Goal: Navigation & Orientation: Find specific page/section

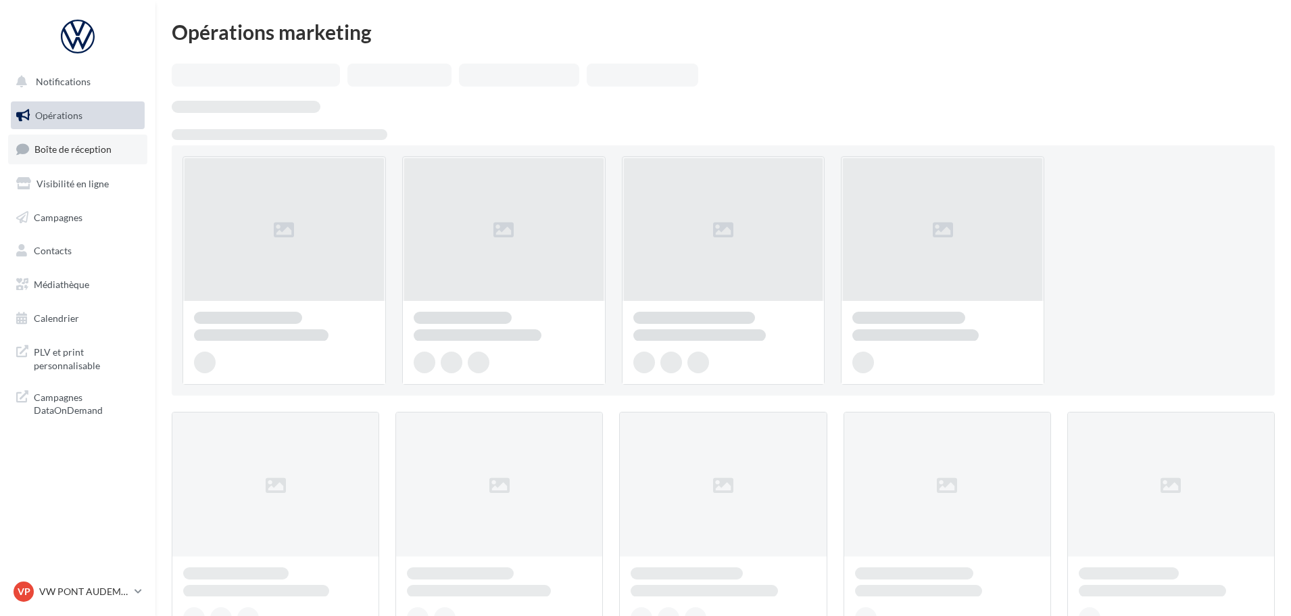
click at [75, 151] on span "Boîte de réception" at bounding box center [72, 148] width 77 height 11
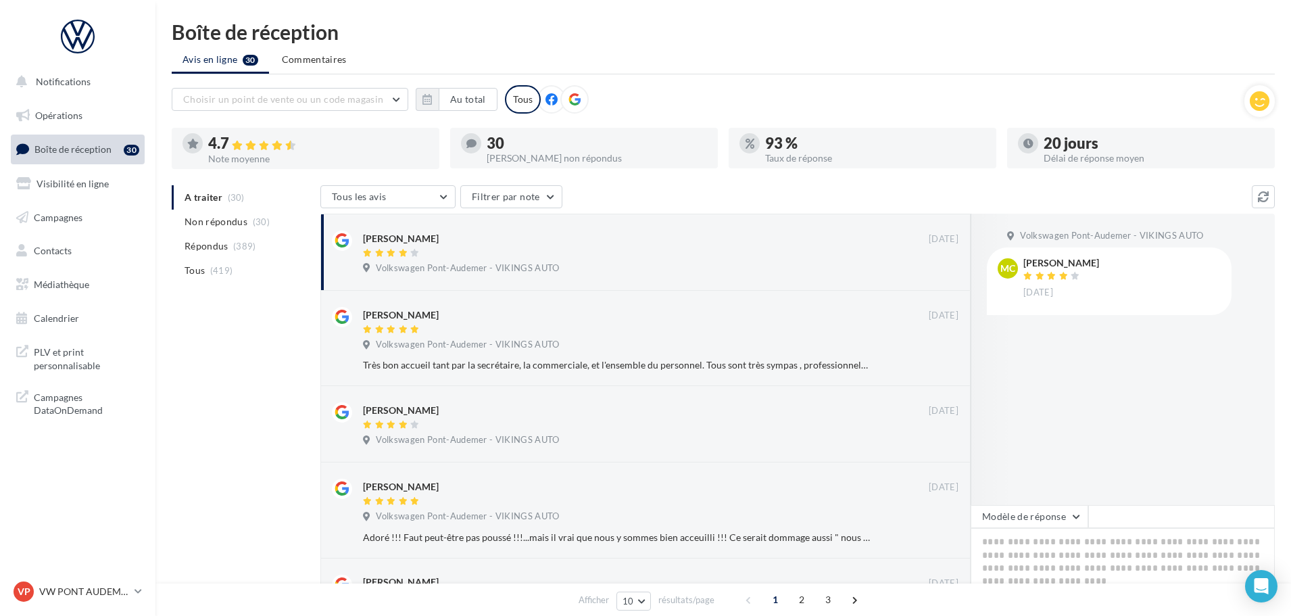
click at [91, 575] on nav "Notifications Opérations Boîte de réception 30 Visibilité en ligne Campagnes Co…" at bounding box center [77, 308] width 155 height 616
click at [91, 585] on p "VW PONT AUDEMER" at bounding box center [84, 592] width 90 height 14
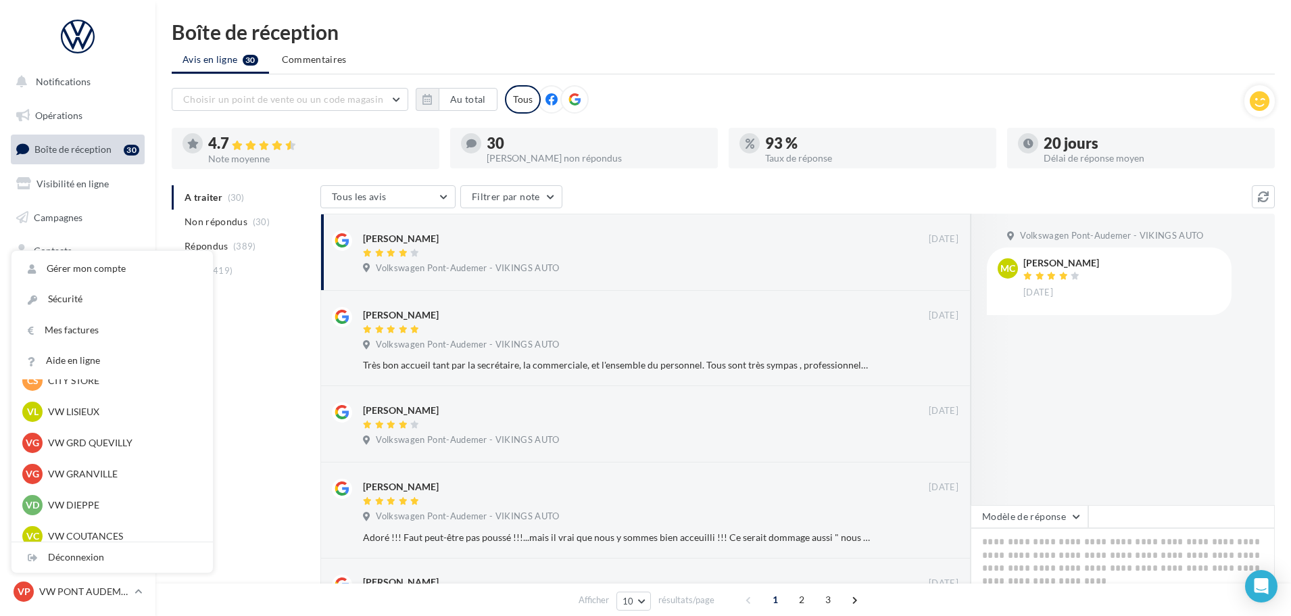
scroll to position [270, 0]
click at [80, 433] on div "VG VW GRD QUEVILLY vw-leg-vau" at bounding box center [112, 442] width 180 height 20
